Goal: Download file/media

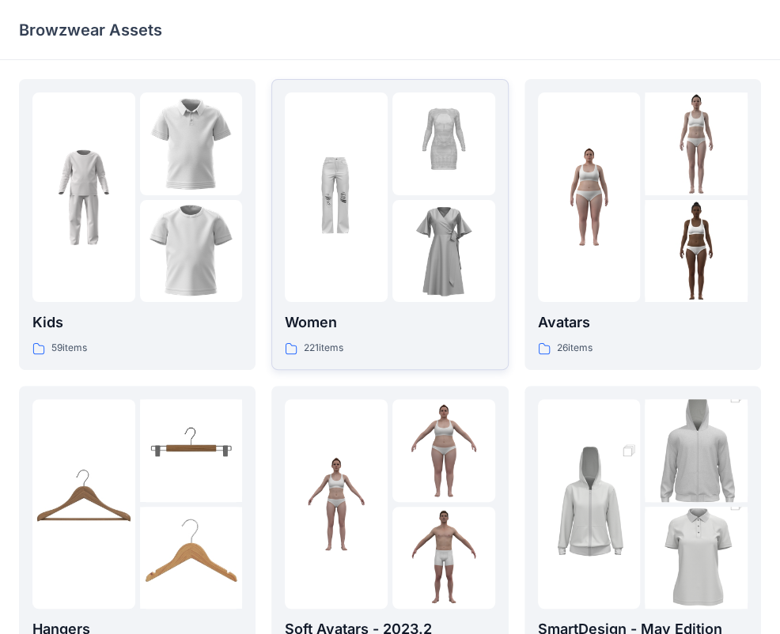
click at [371, 307] on div "Women 221 items" at bounding box center [390, 225] width 210 height 264
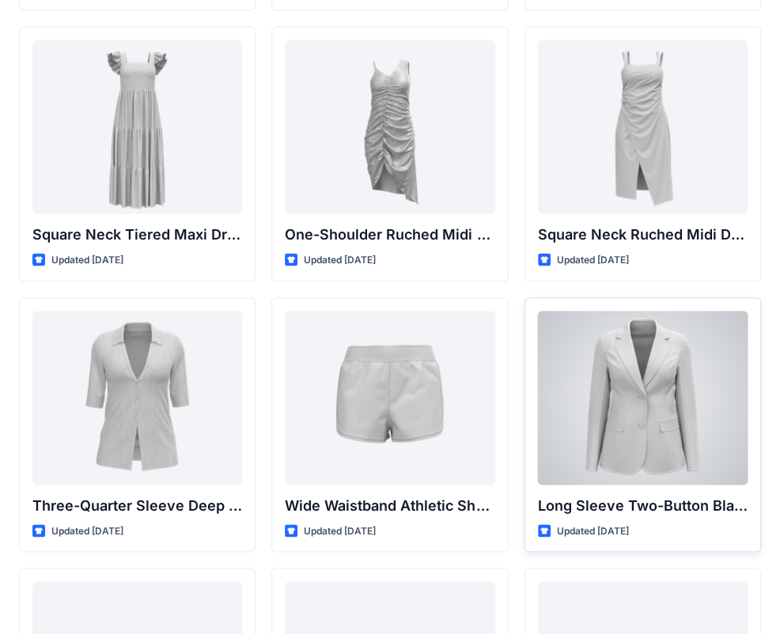
scroll to position [1165, 0]
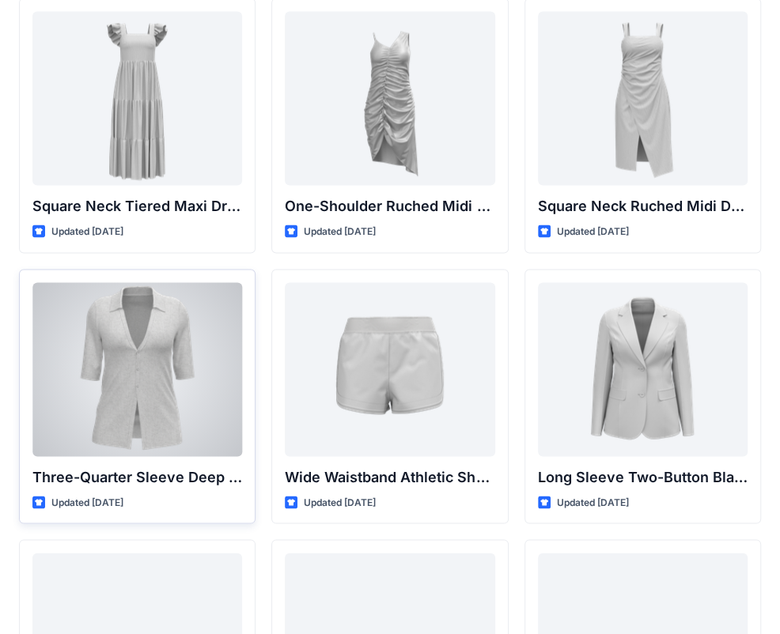
click at [146, 374] on div at bounding box center [137, 369] width 210 height 174
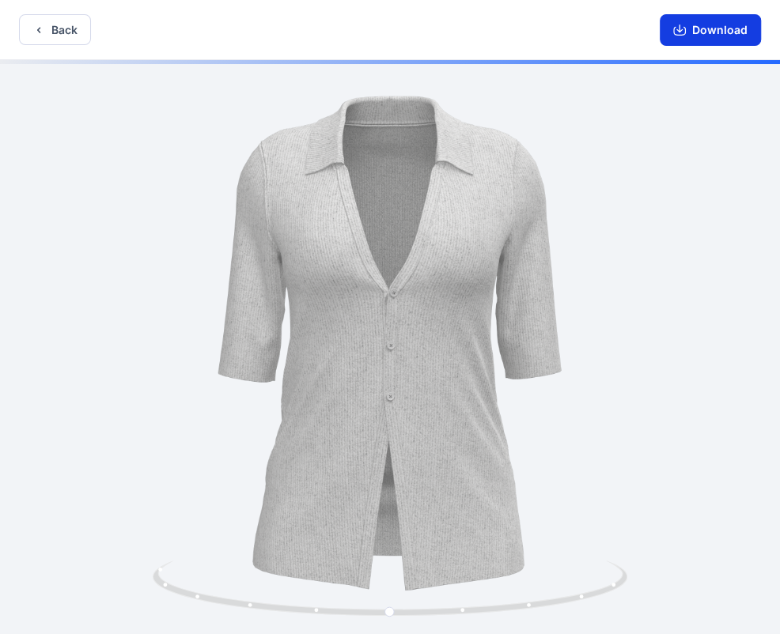
click at [687, 37] on button "Download" at bounding box center [709, 30] width 101 height 32
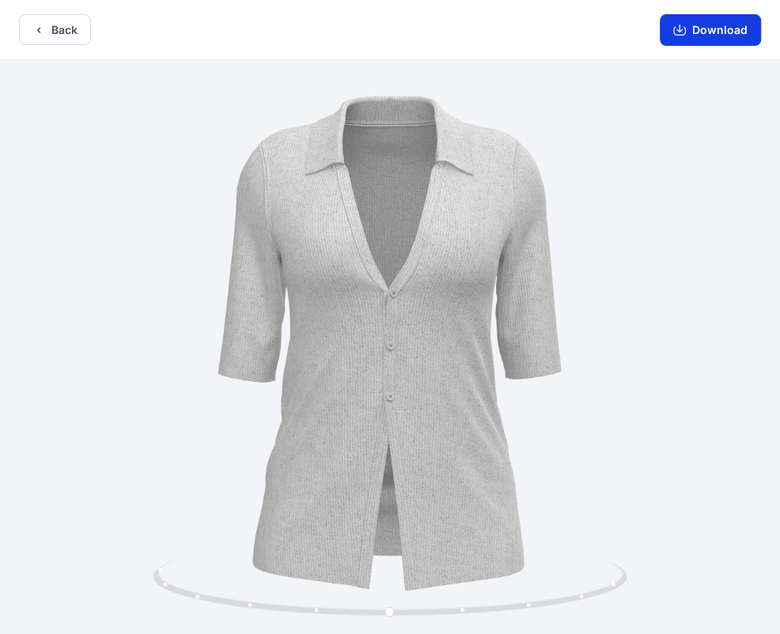
click at [700, 24] on button "Download" at bounding box center [709, 30] width 101 height 32
click at [690, 35] on button "Download" at bounding box center [709, 30] width 101 height 32
click at [466, 311] on div at bounding box center [390, 348] width 780 height 577
click at [689, 29] on button "Download" at bounding box center [709, 30] width 101 height 32
click at [71, 26] on button "Back" at bounding box center [55, 29] width 72 height 31
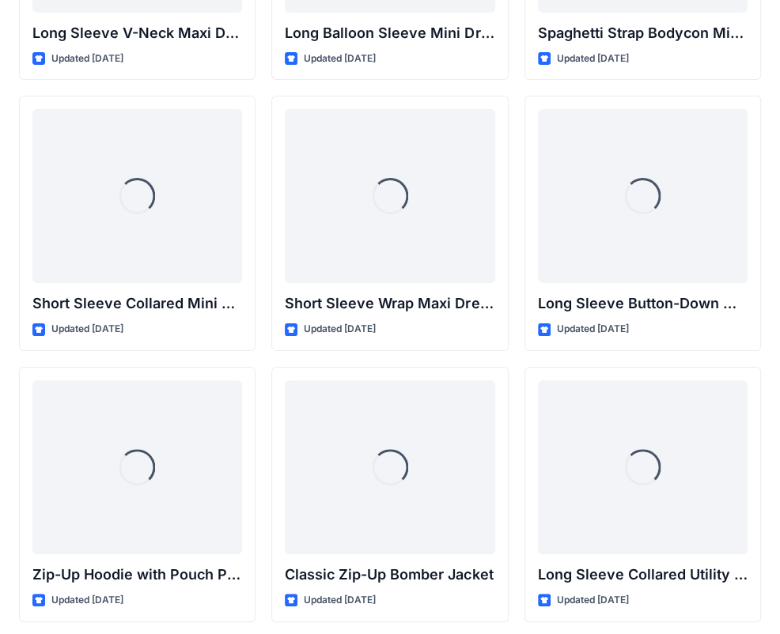
scroll to position [2747, 0]
